Goal: Navigation & Orientation: Find specific page/section

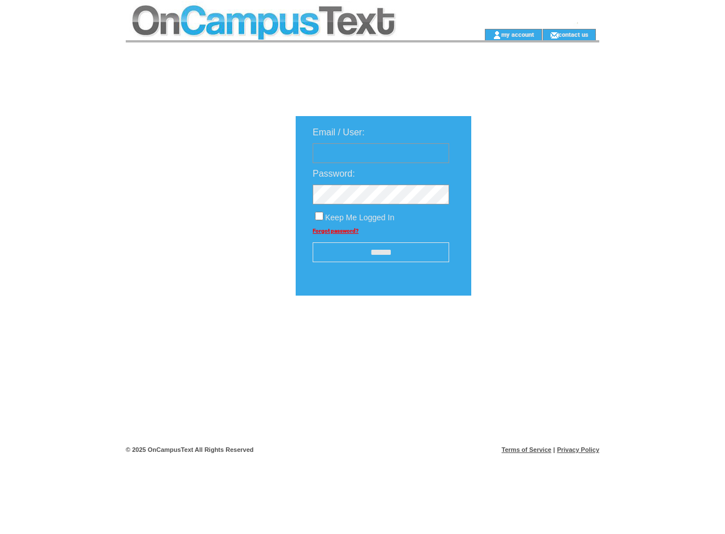
click at [286, 14] on td at bounding box center [287, 14] width 322 height 29
click at [286, 35] on td at bounding box center [287, 34] width 322 height 11
click at [465, 35] on td at bounding box center [466, 34] width 36 height 11
click at [518, 34] on link "my account" at bounding box center [517, 34] width 33 height 7
click at [574, 34] on link "contact us" at bounding box center [573, 34] width 30 height 7
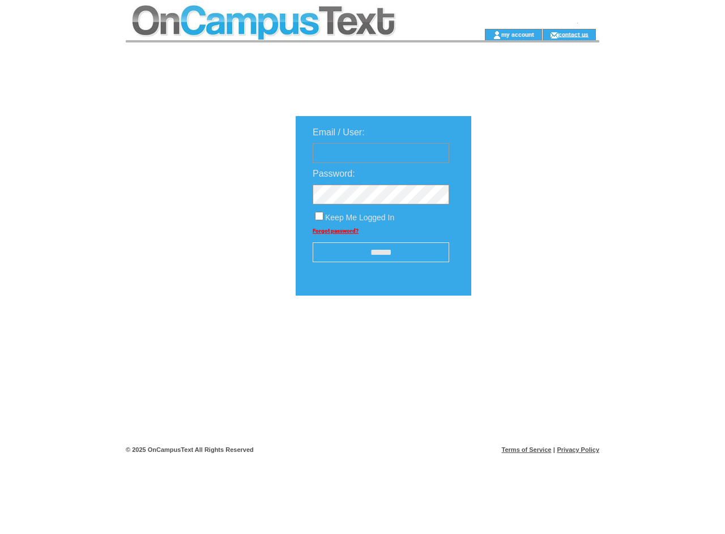
click at [380, 253] on input "******" at bounding box center [381, 252] width 136 height 20
click at [532, 335] on img at bounding box center [532, 331] width 57 height 14
click at [527, 450] on link "Terms of Service" at bounding box center [527, 449] width 50 height 7
click at [578, 450] on link "Privacy Policy" at bounding box center [578, 449] width 42 height 7
